Goal: Task Accomplishment & Management: Complete application form

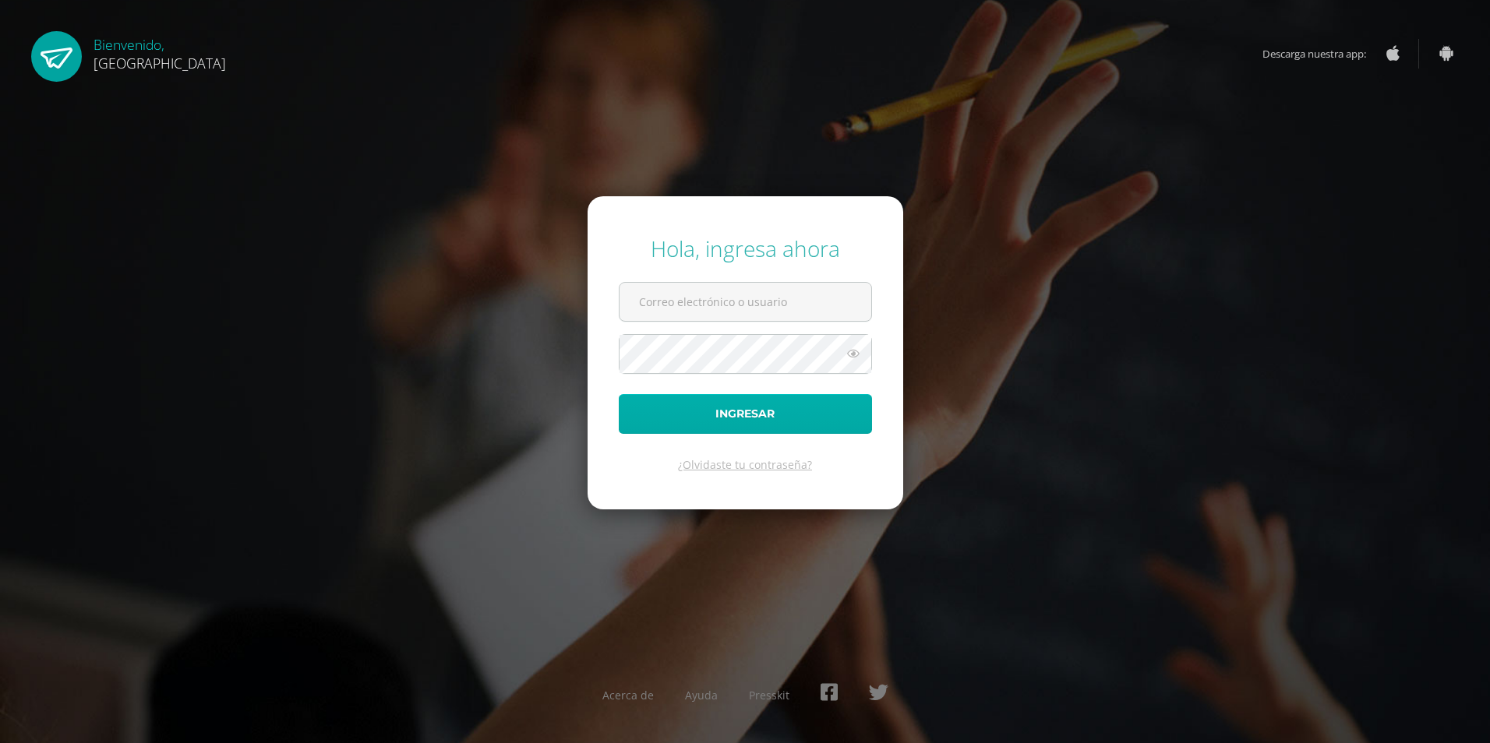
type input "[EMAIL_ADDRESS][DOMAIN_NAME]"
click at [694, 406] on button "Ingresar" at bounding box center [745, 414] width 253 height 40
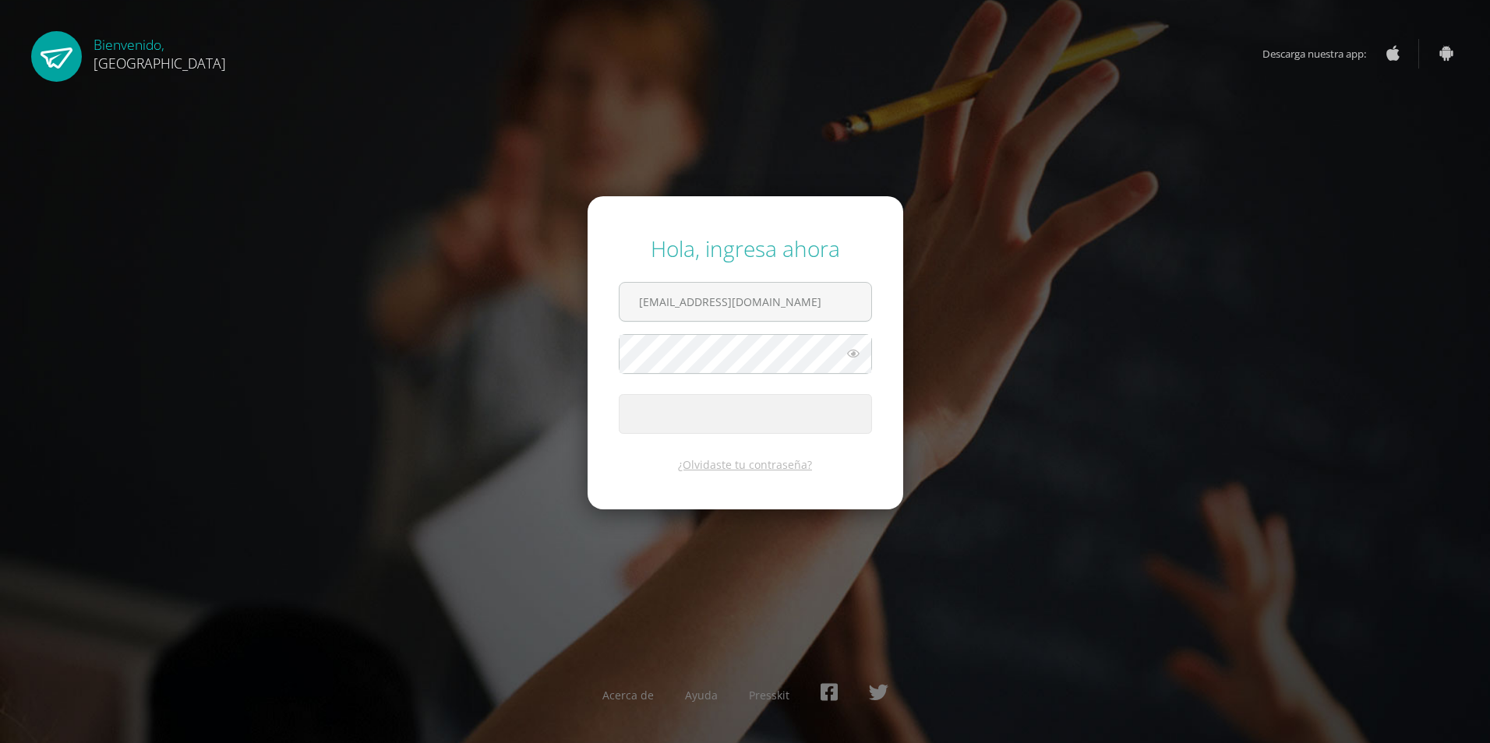
click at [850, 355] on icon at bounding box center [853, 353] width 20 height 19
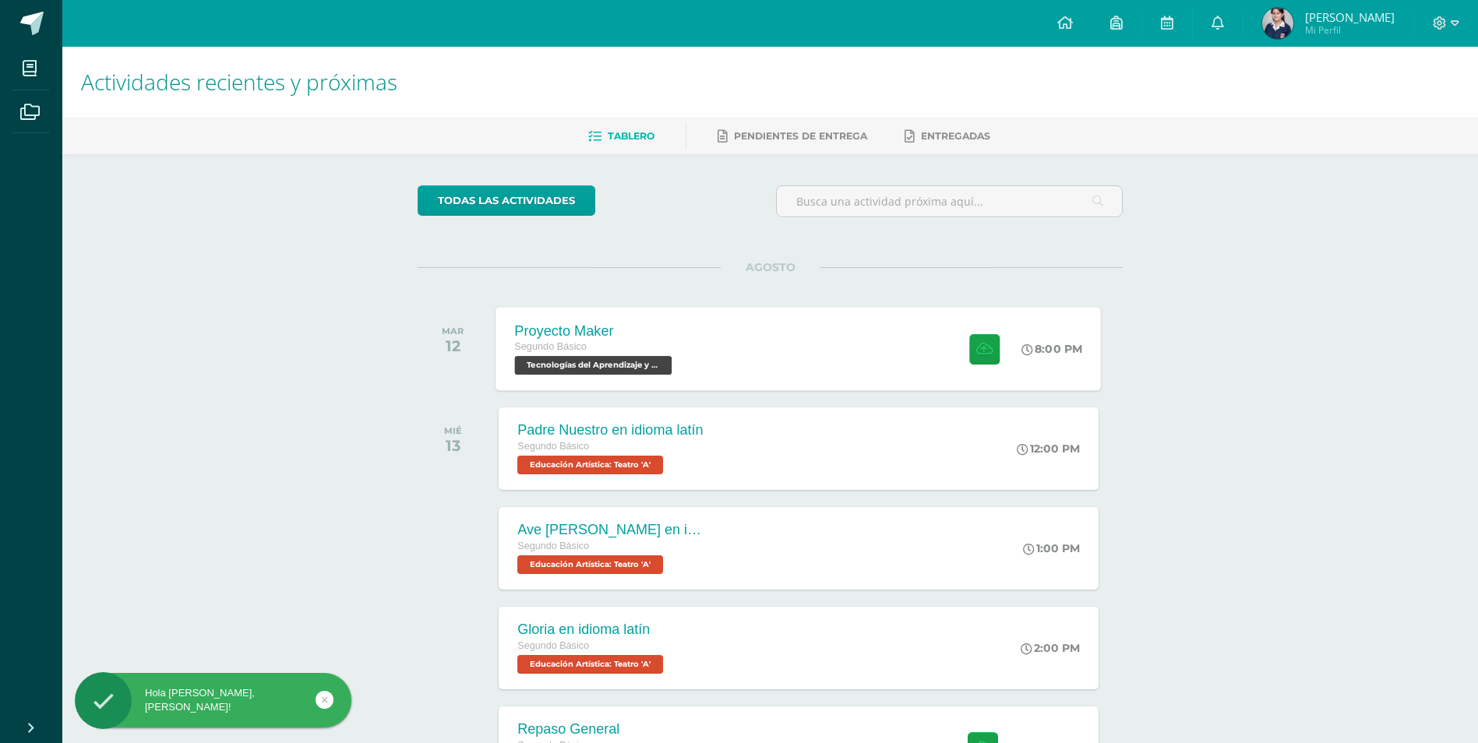
click at [776, 346] on div "Proyecto Maker Segundo Básico Tecnologías del Aprendizaje y la Comunicación 'A'…" at bounding box center [798, 348] width 605 height 83
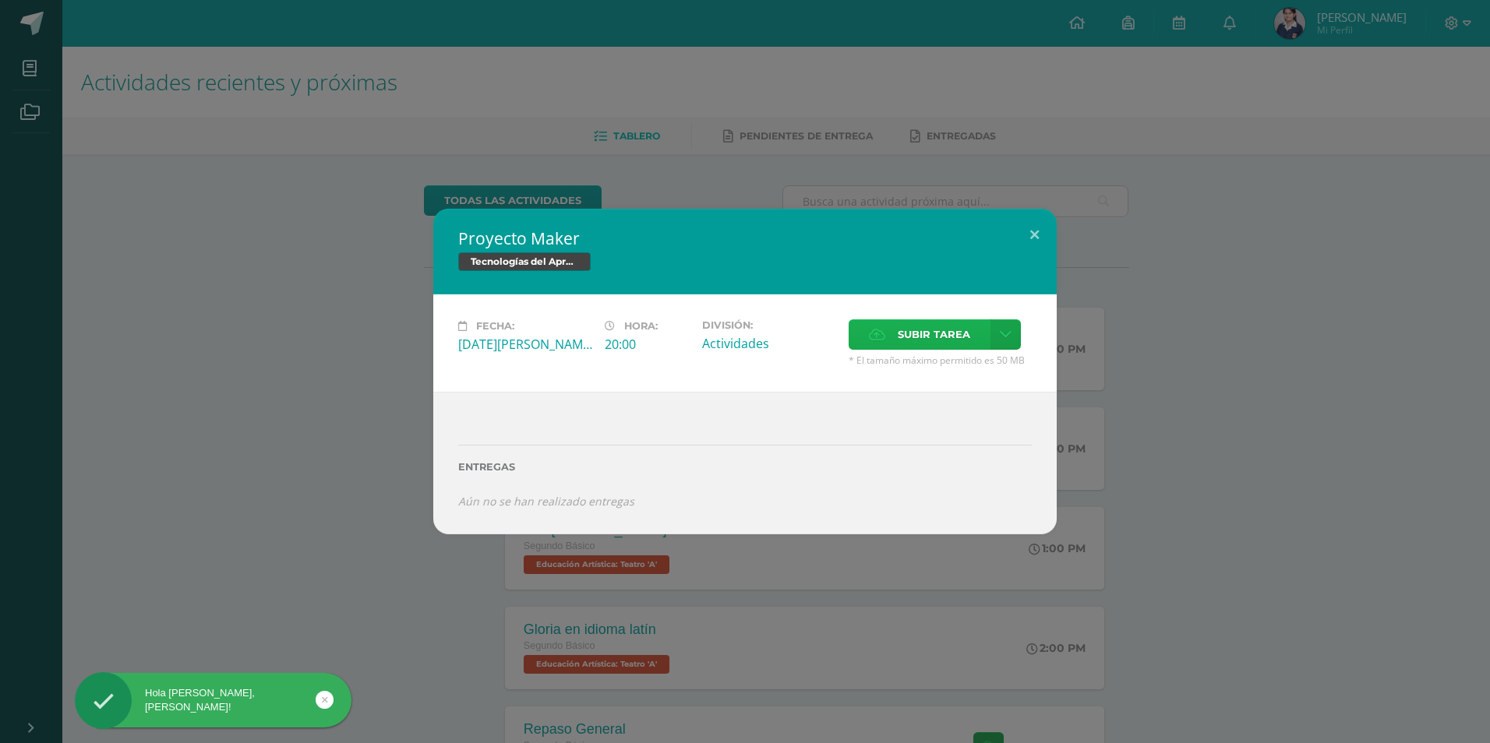
click at [929, 344] on span "Subir tarea" at bounding box center [934, 334] width 72 height 29
click at [0, 0] on input "Subir tarea" at bounding box center [0, 0] width 0 height 0
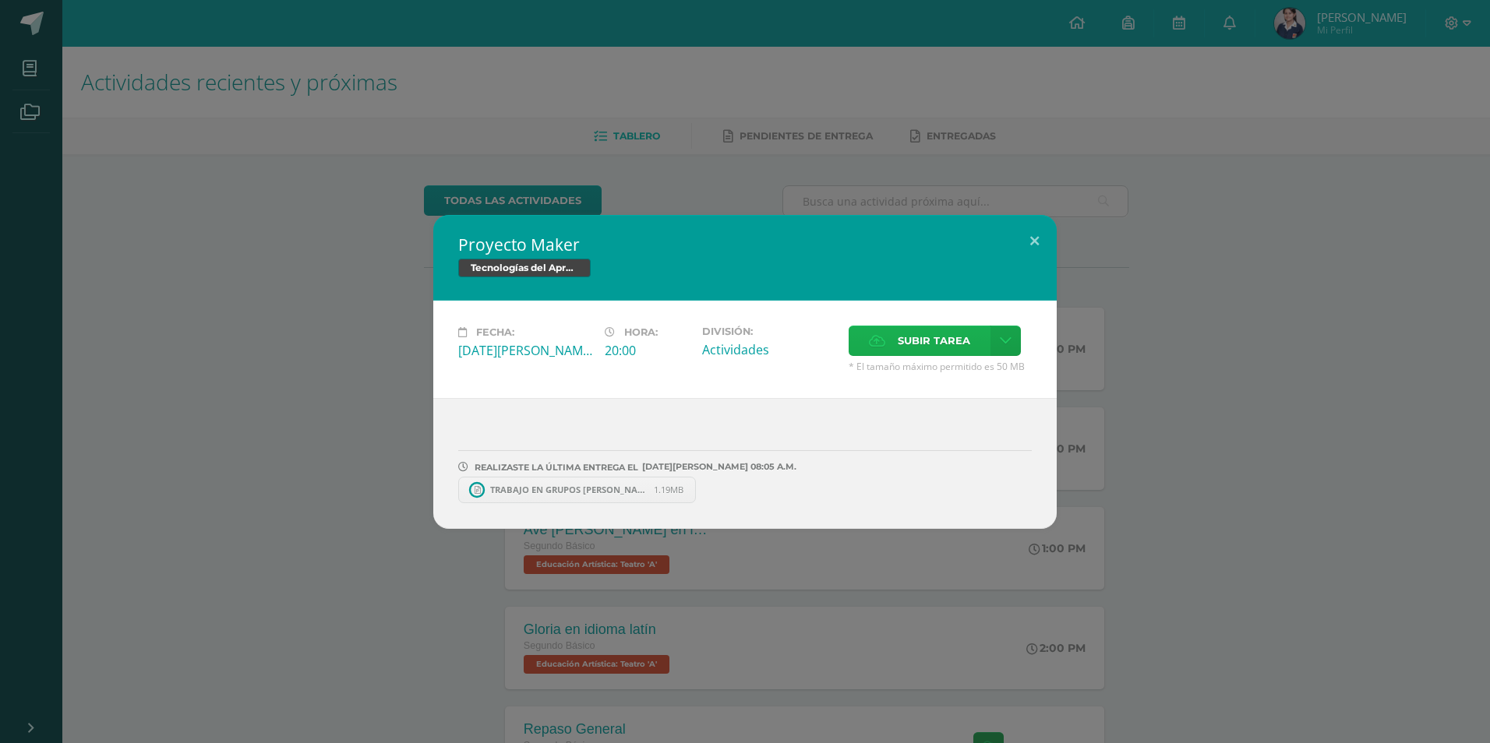
click at [937, 317] on div "Fecha: Martes 12 de Agosto Hora: 20:00 División: Actividades Subir tarea" at bounding box center [744, 349] width 623 height 97
click at [931, 335] on span "Subir tarea" at bounding box center [934, 341] width 72 height 29
click at [0, 0] on input "Subir tarea" at bounding box center [0, 0] width 0 height 0
click at [1022, 247] on button at bounding box center [1034, 241] width 44 height 53
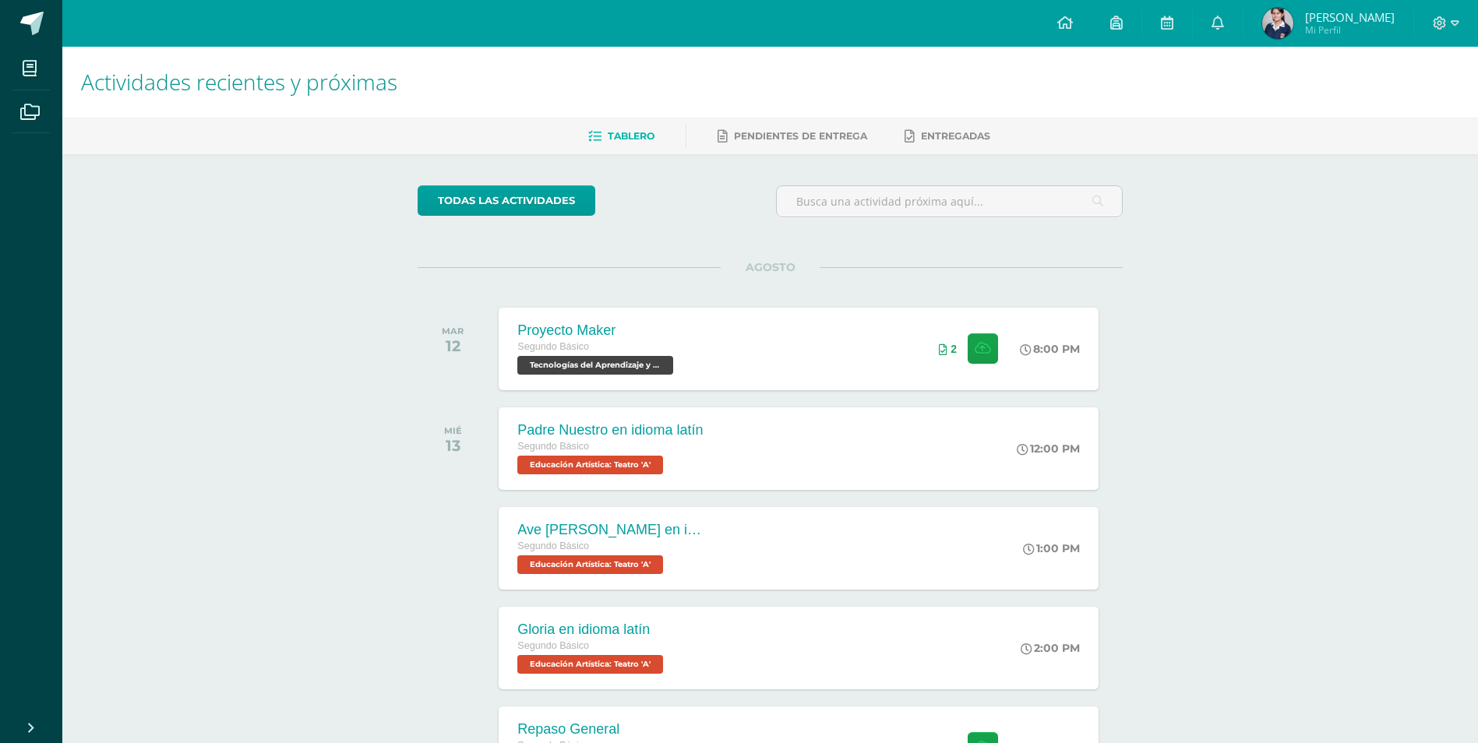
click at [1285, 32] on img at bounding box center [1277, 23] width 31 height 31
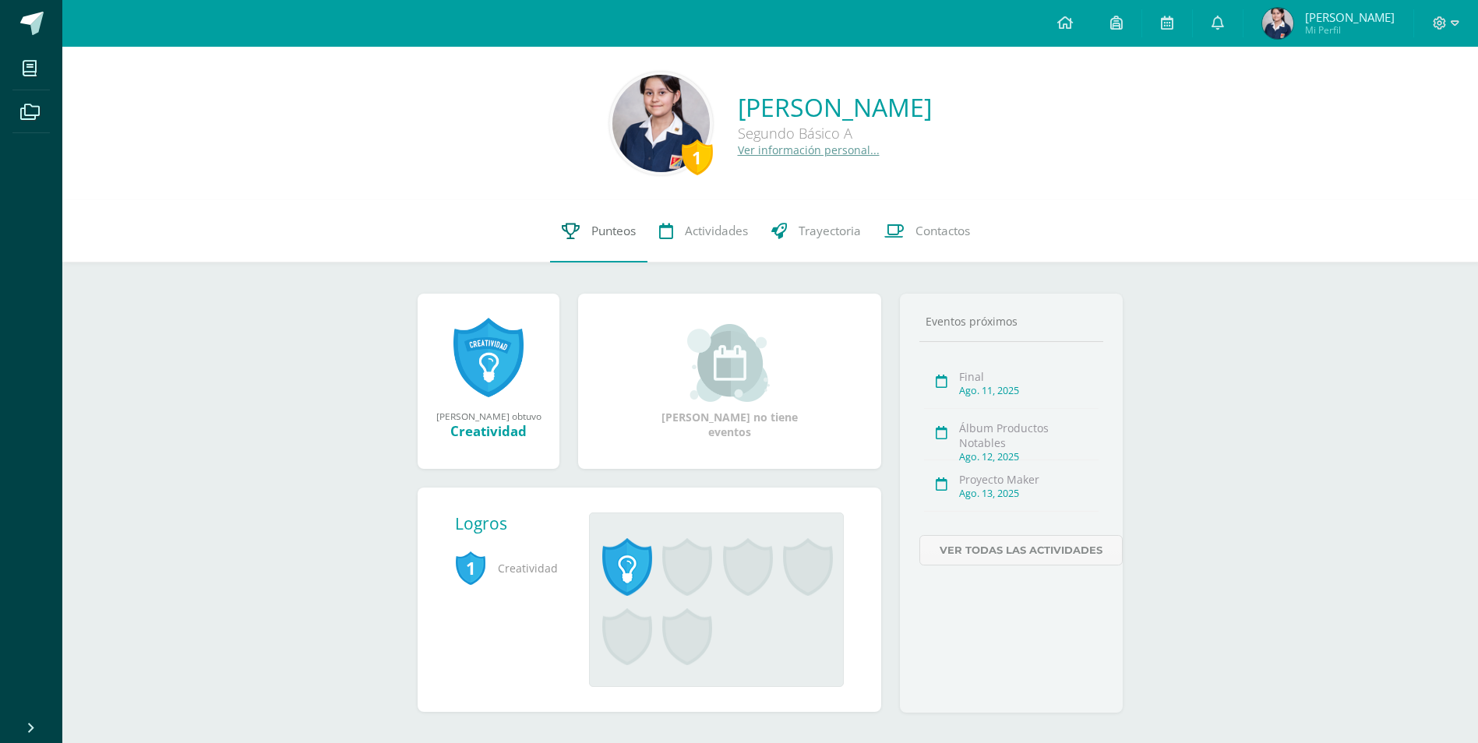
click at [613, 232] on span "Punteos" at bounding box center [613, 231] width 44 height 16
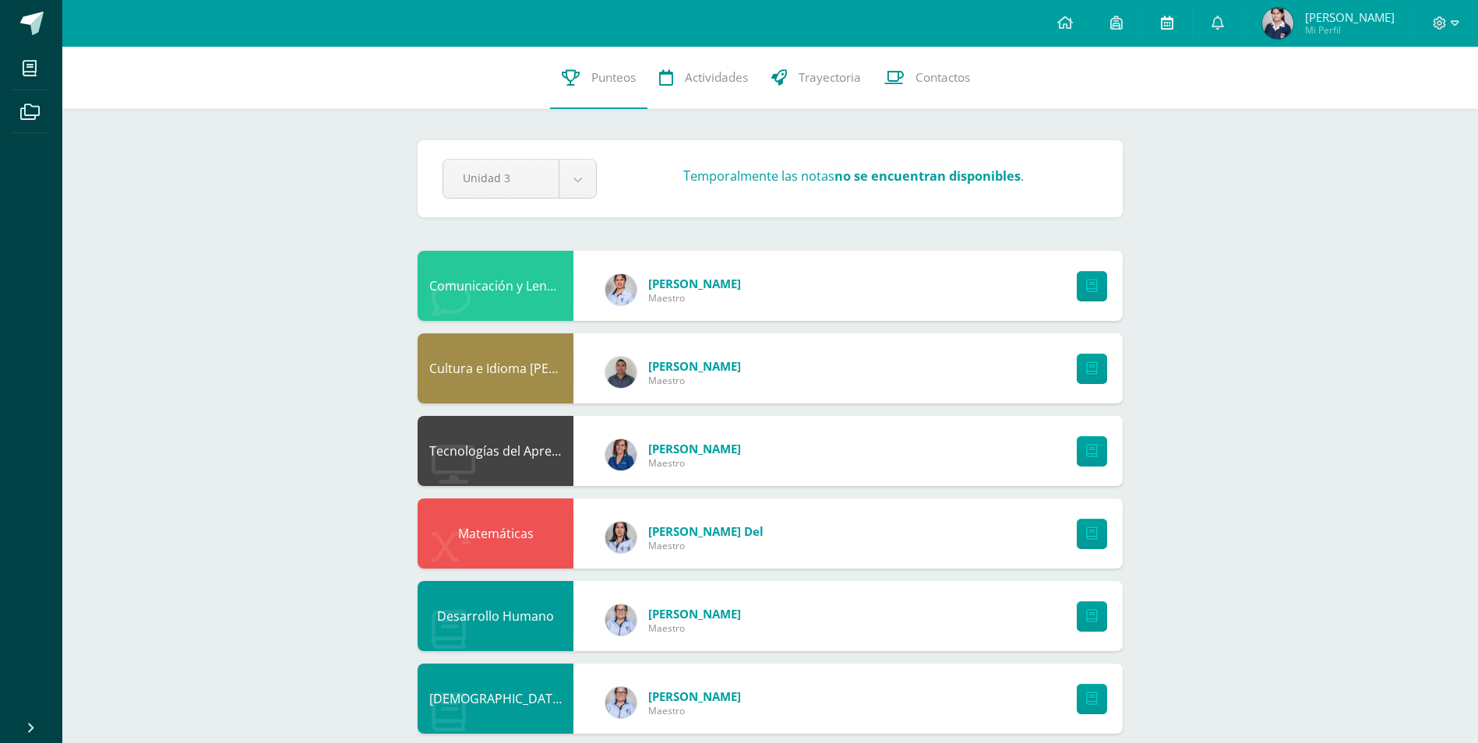
click at [1174, 19] on icon at bounding box center [1167, 23] width 12 height 14
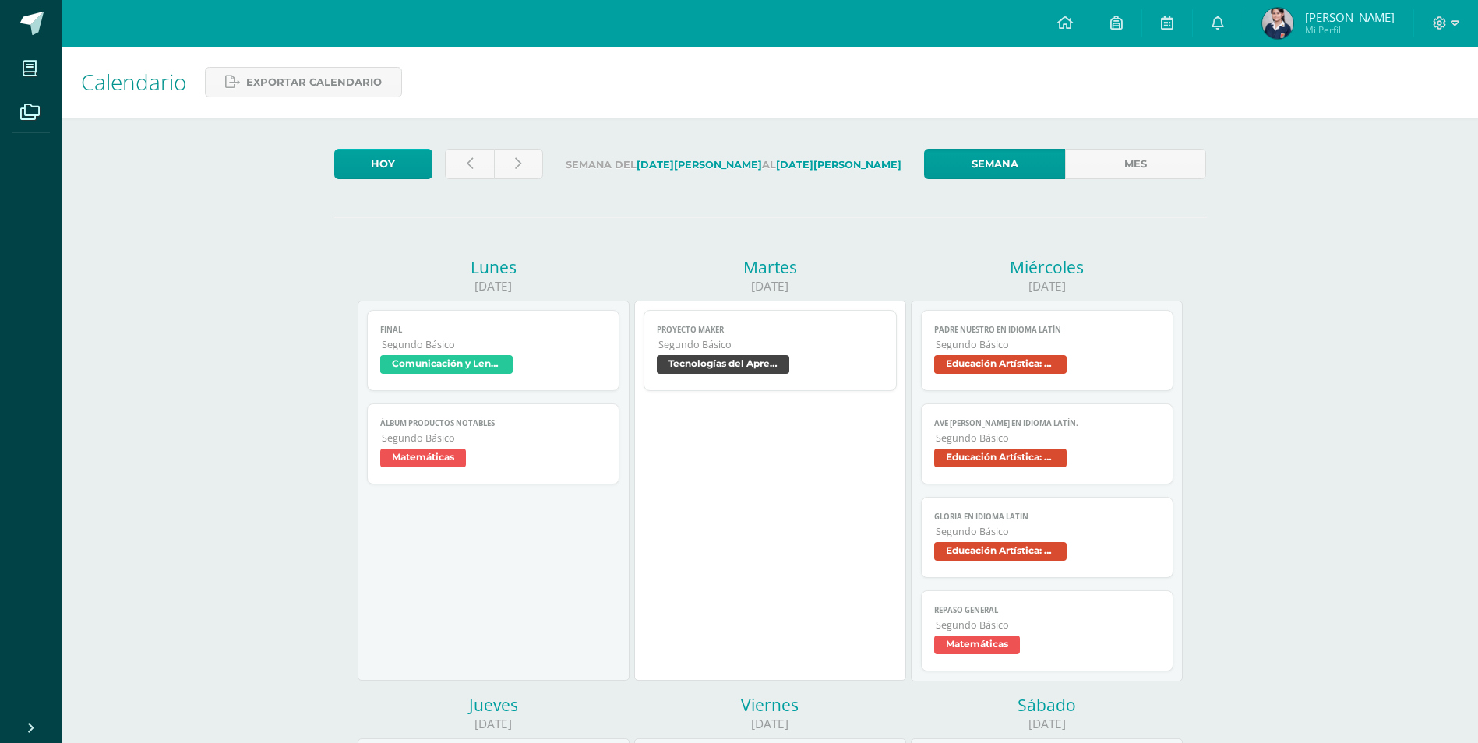
click at [816, 346] on span "Segundo Básico" at bounding box center [770, 344] width 225 height 13
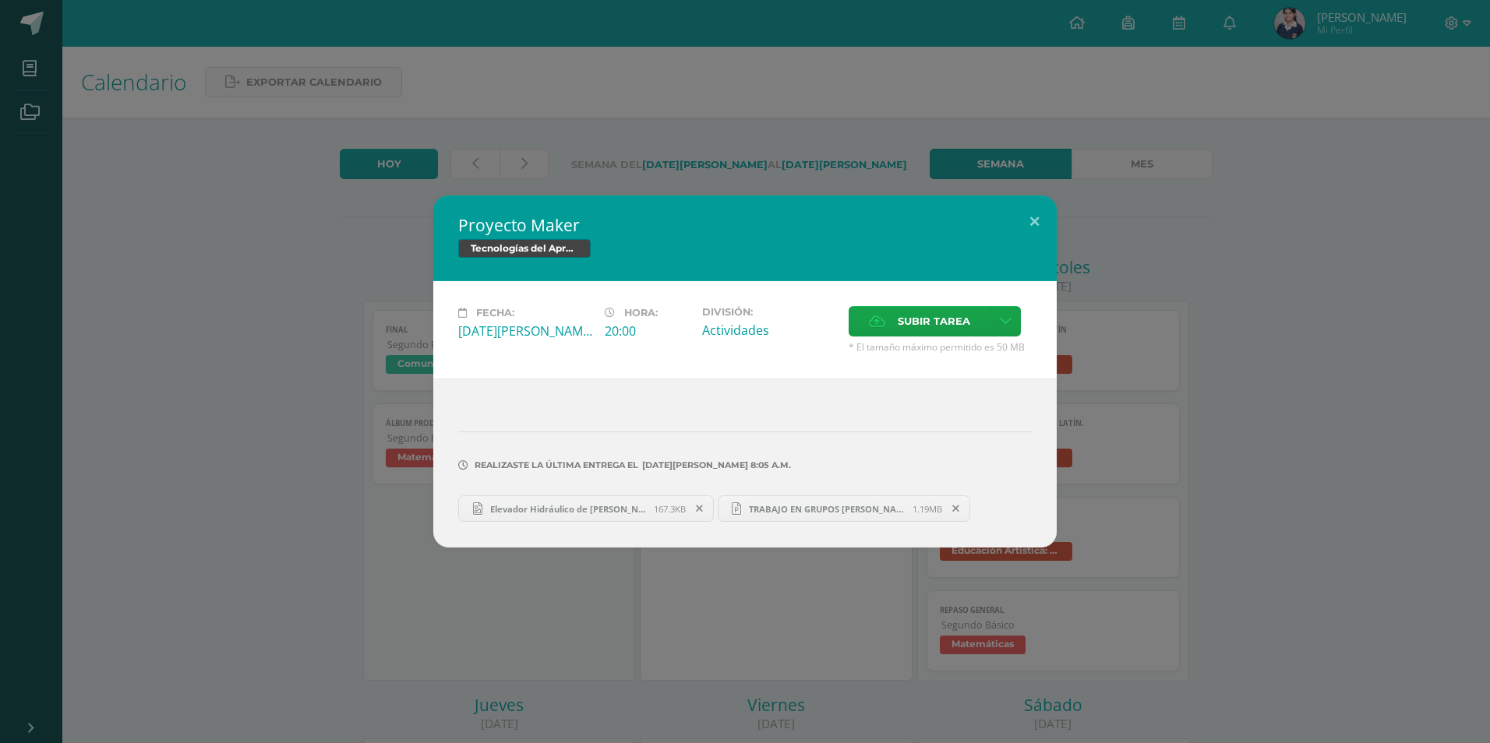
click at [595, 503] on span "Elevador Hidráulico de [PERSON_NAME].png" at bounding box center [567, 509] width 171 height 12
click at [807, 512] on span "TRABAJO EN GRUPOS [PERSON_NAME] STEAM COMPUTACION.pptx" at bounding box center [826, 509] width 171 height 12
click at [1032, 217] on button at bounding box center [1034, 222] width 44 height 53
